Goal: Navigation & Orientation: Find specific page/section

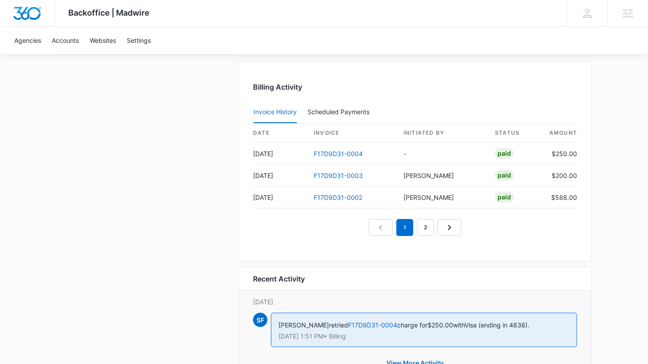
scroll to position [911, 0]
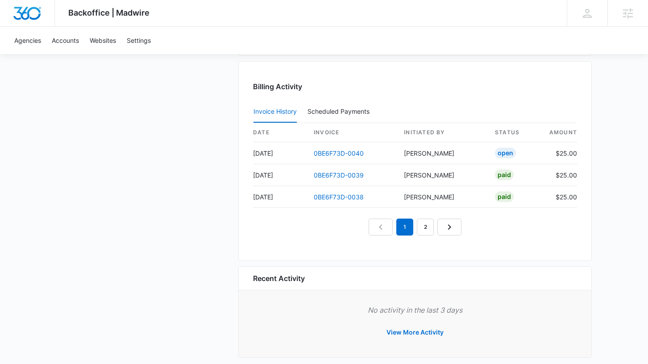
scroll to position [885, 0]
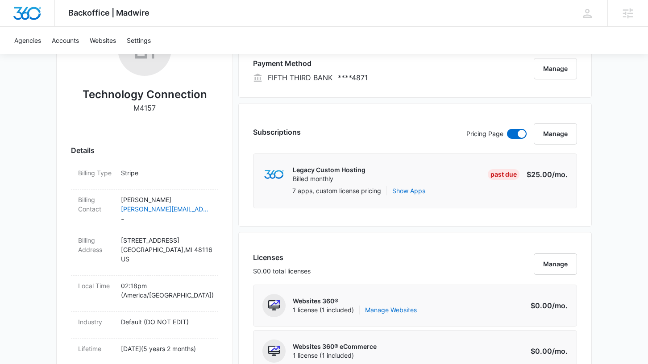
scroll to position [177, 0]
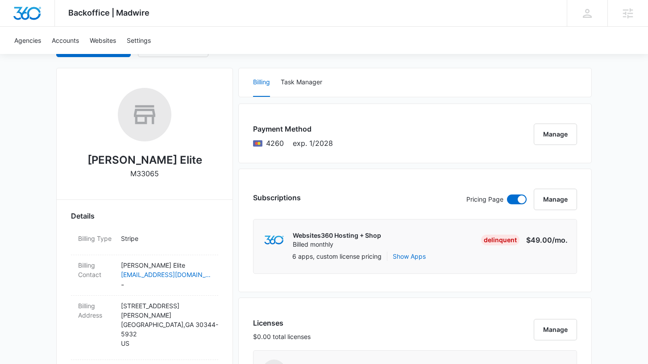
scroll to position [115, 0]
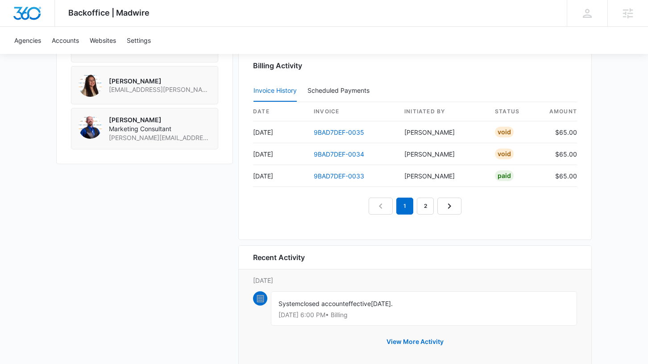
scroll to position [822, 0]
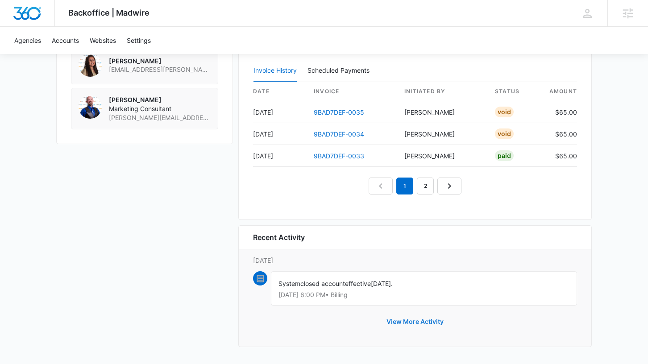
click at [412, 324] on button "View More Activity" at bounding box center [415, 321] width 75 height 21
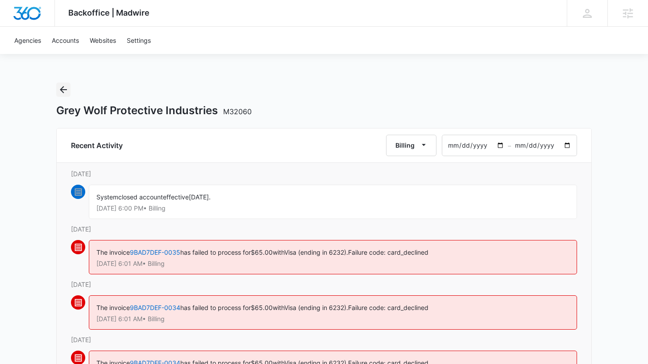
click at [59, 85] on icon "Back" at bounding box center [63, 89] width 11 height 11
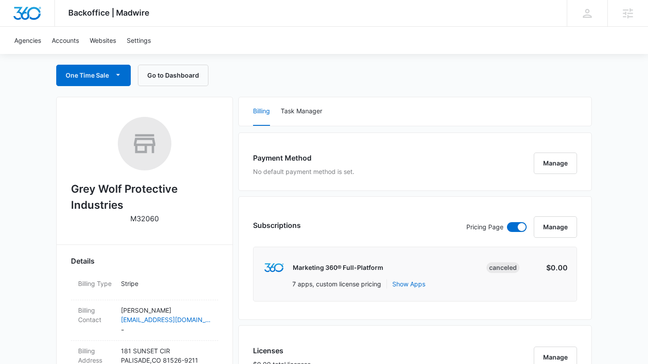
scroll to position [136, 0]
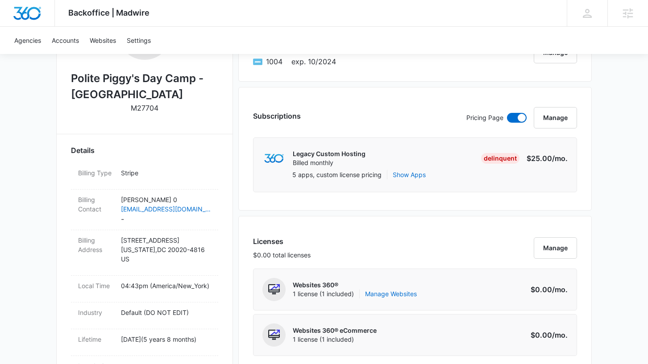
scroll to position [209, 0]
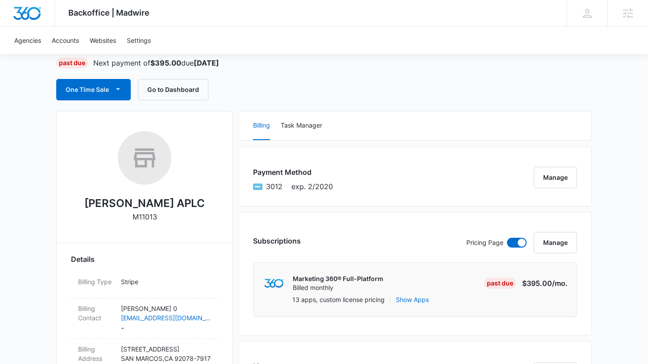
scroll to position [66, 0]
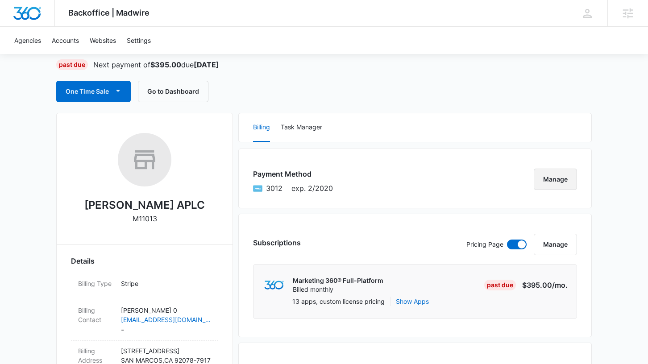
click at [564, 180] on button "Manage" at bounding box center [555, 179] width 43 height 21
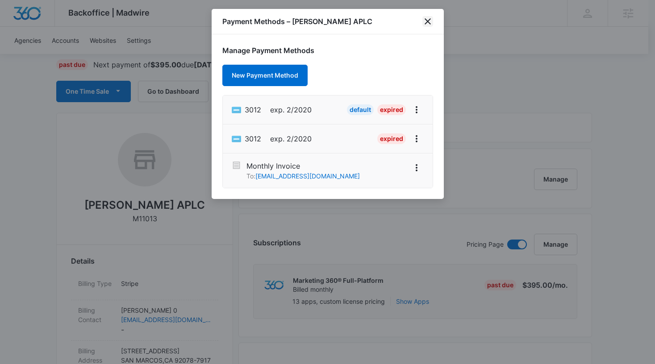
click at [428, 21] on icon "close" at bounding box center [427, 21] width 11 height 11
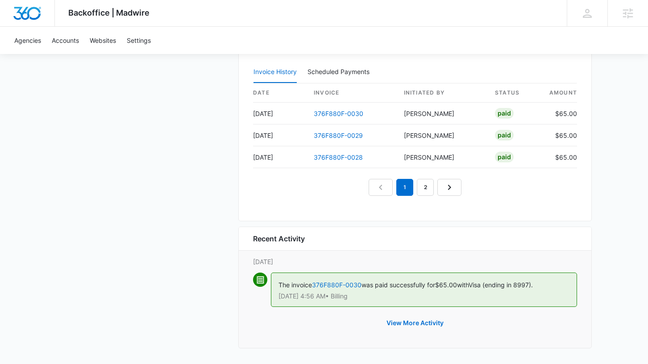
scroll to position [915, 0]
click at [413, 324] on button "View More Activity" at bounding box center [415, 321] width 75 height 21
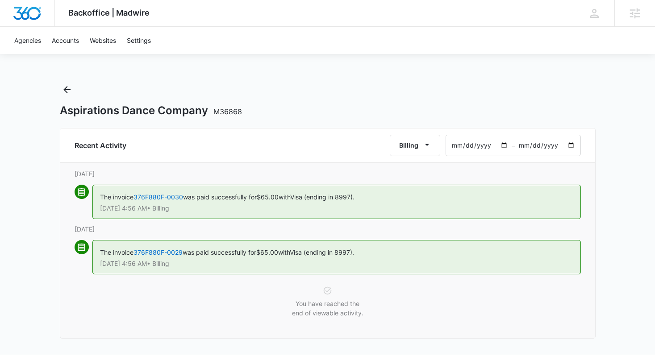
click at [455, 146] on input "2025-08-07" at bounding box center [479, 145] width 66 height 21
type input "2025-07-07"
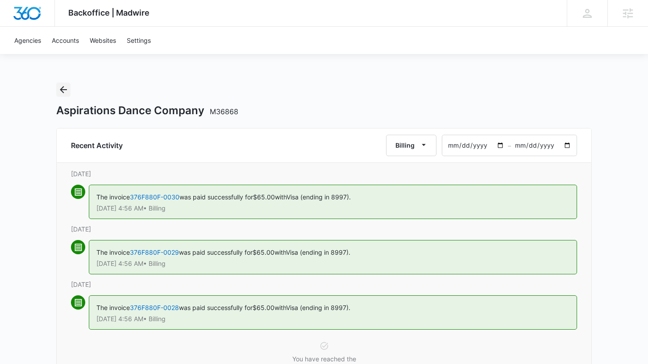
click at [64, 88] on icon "Back" at bounding box center [63, 89] width 11 height 11
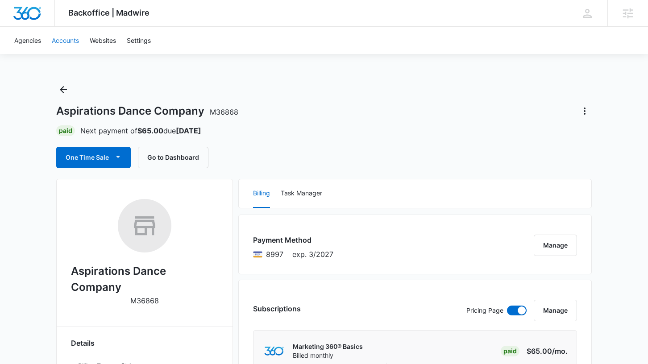
click at [57, 39] on link "Accounts" at bounding box center [65, 40] width 38 height 27
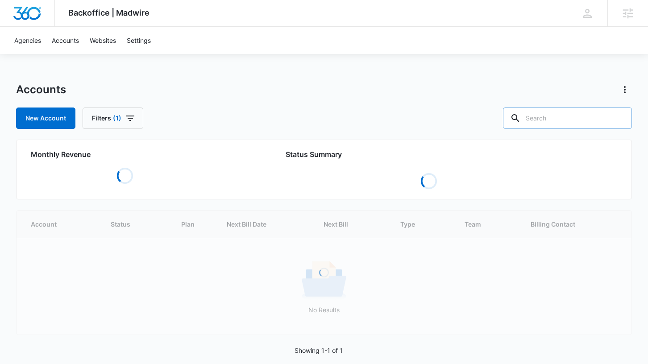
click at [567, 117] on input "text" at bounding box center [567, 118] width 129 height 21
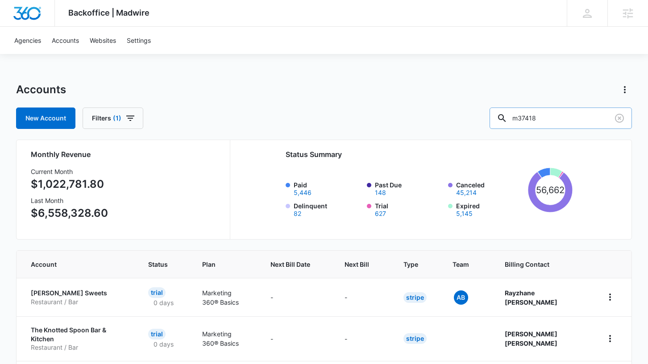
type input "m37418"
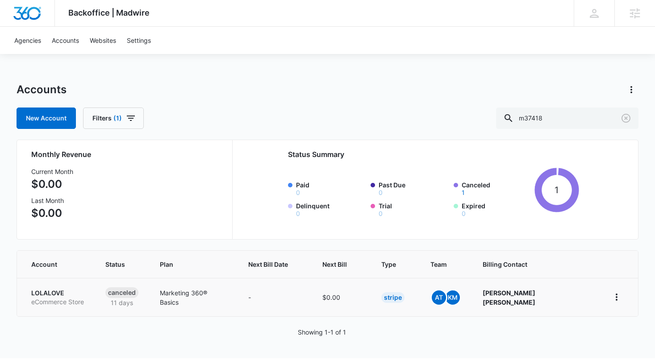
click at [61, 292] on p "LOLALOVE" at bounding box center [57, 293] width 53 height 9
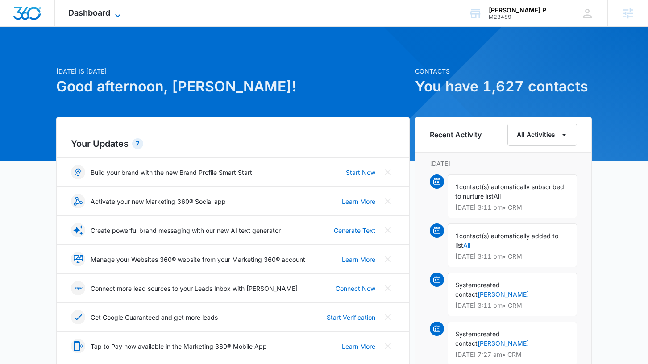
click at [100, 14] on span "Dashboard" at bounding box center [89, 12] width 42 height 9
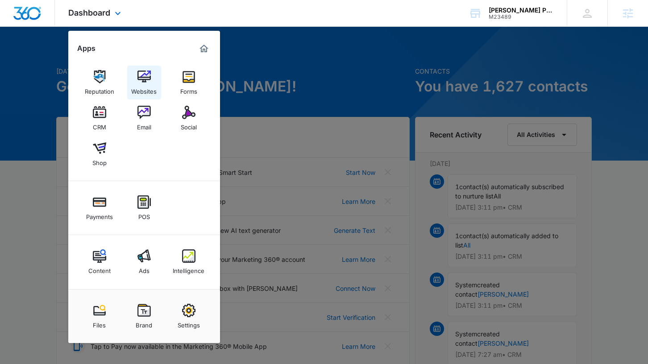
click at [142, 85] on div "Websites" at bounding box center [143, 89] width 25 height 12
